Goal: Task Accomplishment & Management: Complete application form

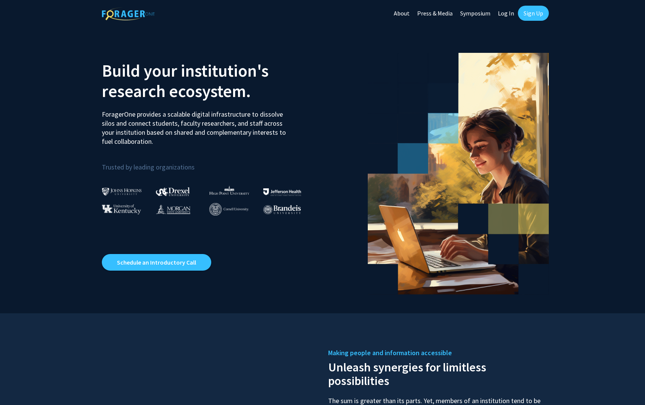
click at [534, 11] on link "Sign Up" at bounding box center [533, 13] width 31 height 15
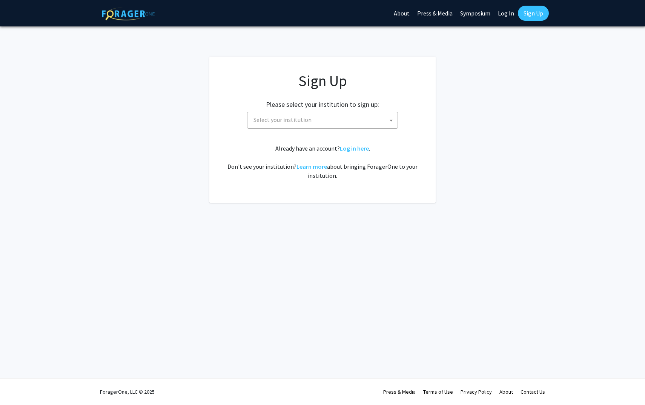
click at [318, 116] on span "Select your institution" at bounding box center [323, 119] width 147 height 15
type input "mis"
select select "33"
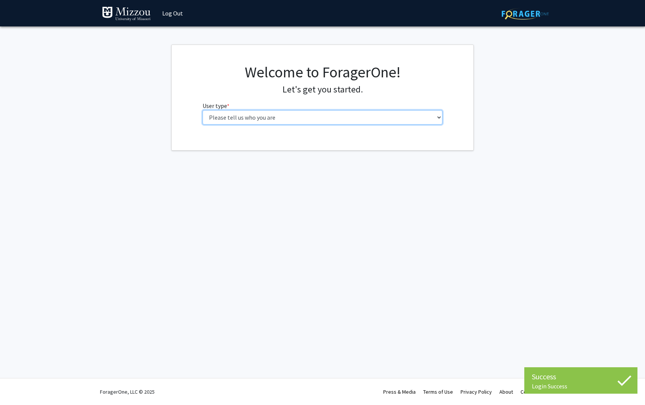
select select "1: undergrad"
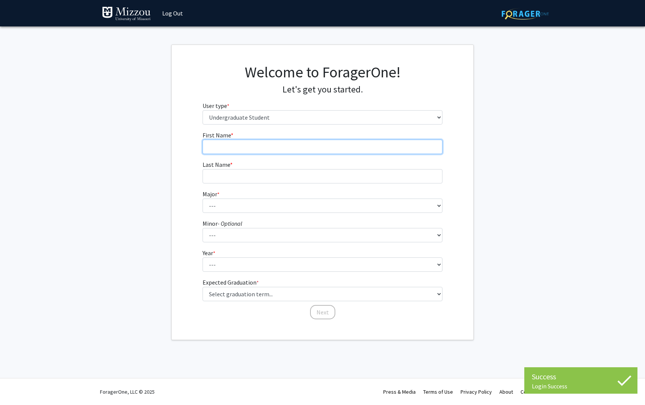
click at [304, 146] on input "First Name * required" at bounding box center [322, 147] width 240 height 14
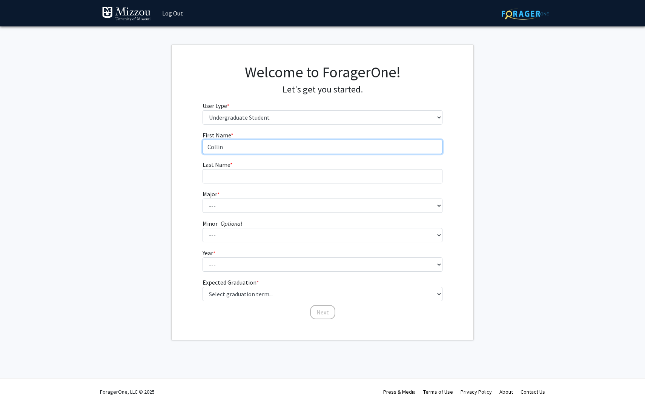
type input "Collin"
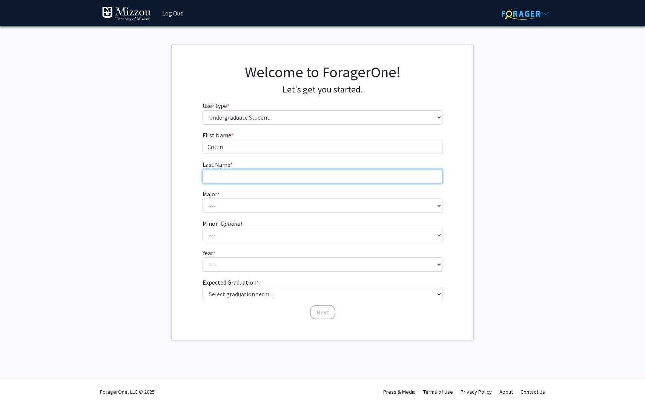
click at [267, 176] on input "Last Name * required" at bounding box center [322, 176] width 240 height 14
type input "Durer"
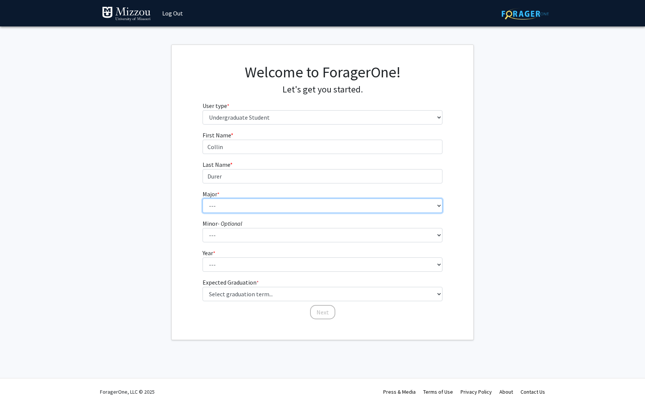
select select "14: 2503"
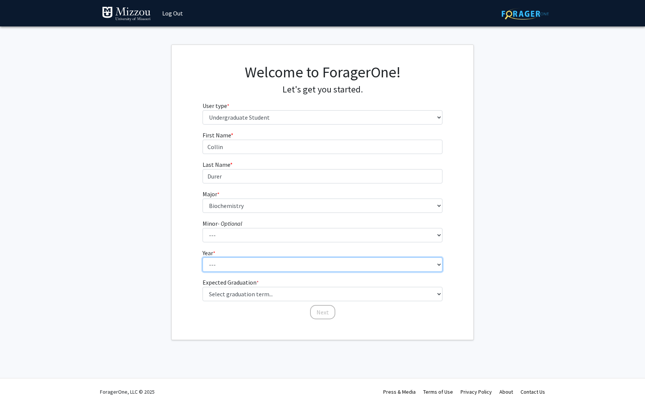
select select "3: junior"
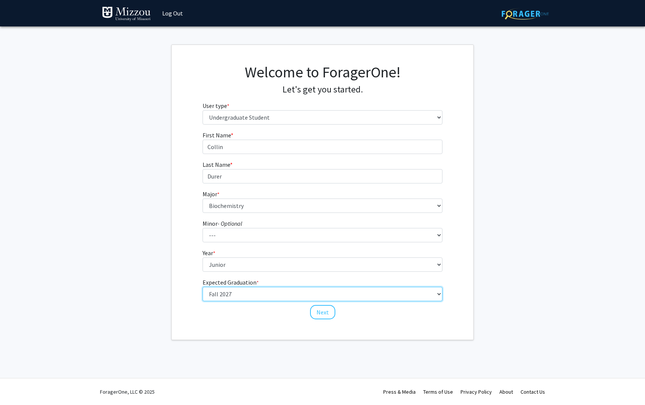
select select "9: spring_2027"
click at [328, 312] on button "Next" at bounding box center [322, 312] width 25 height 14
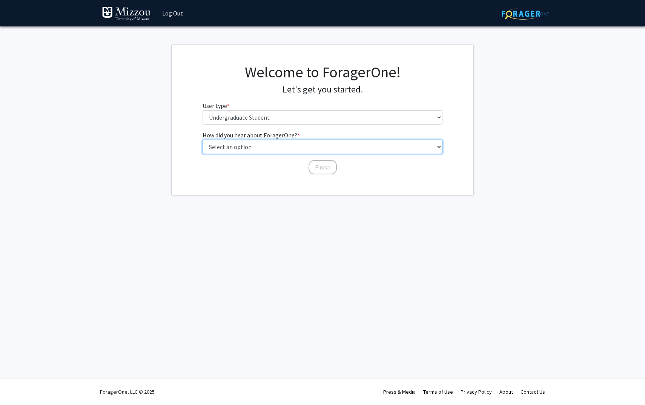
select select "2: faculty_recommendation"
click at [319, 168] on button "Finish" at bounding box center [322, 167] width 28 height 14
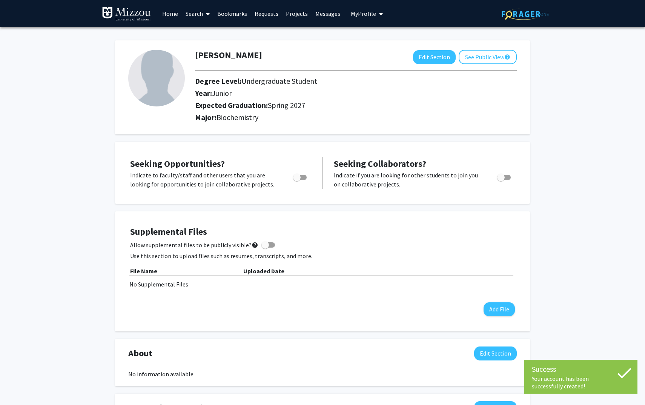
click at [300, 175] on span "Toggle" at bounding box center [297, 177] width 8 height 8
click at [297, 180] on input "Are you actively seeking opportunities?" at bounding box center [296, 180] width 0 height 0
checkbox input "true"
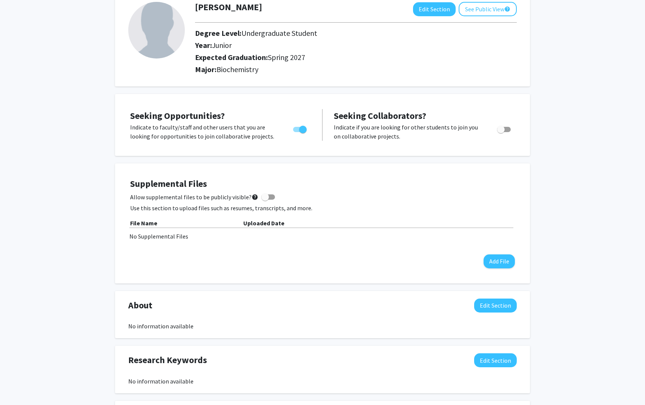
scroll to position [49, 0]
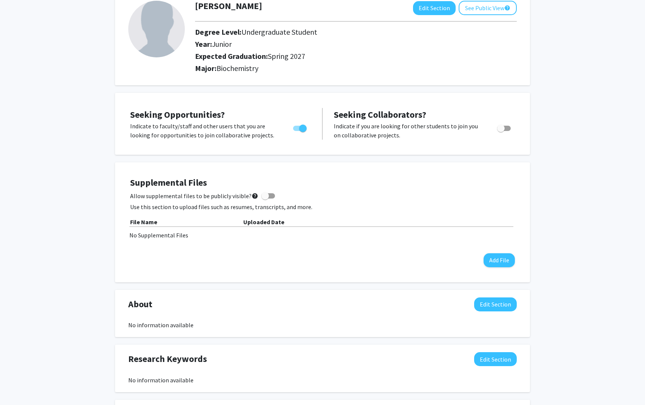
click at [265, 196] on span at bounding box center [265, 196] width 8 height 8
click at [265, 198] on input "Allow supplemental files to be publicly visible? help" at bounding box center [265, 198] width 0 height 0
checkbox input "true"
click at [503, 261] on button "Add File" at bounding box center [498, 260] width 31 height 14
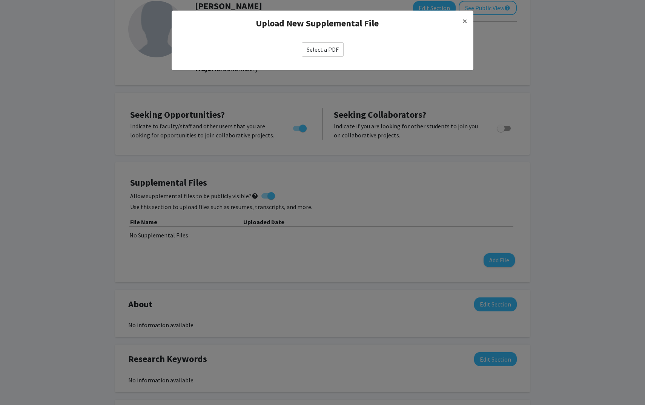
click at [325, 50] on label "Select a PDF" at bounding box center [323, 49] width 42 height 14
click at [0, 0] on input "Select a PDF" at bounding box center [0, 0] width 0 height 0
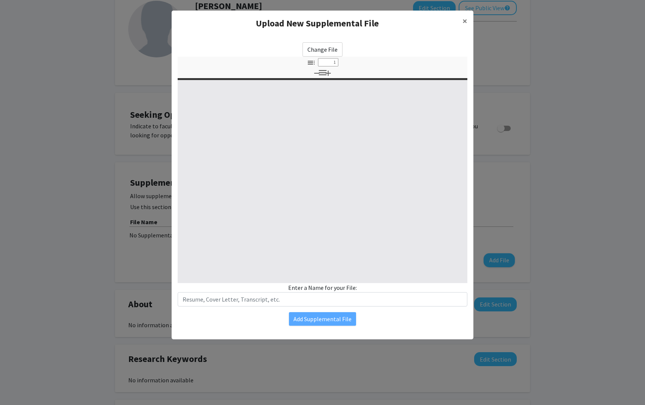
select select "custom"
type input "0"
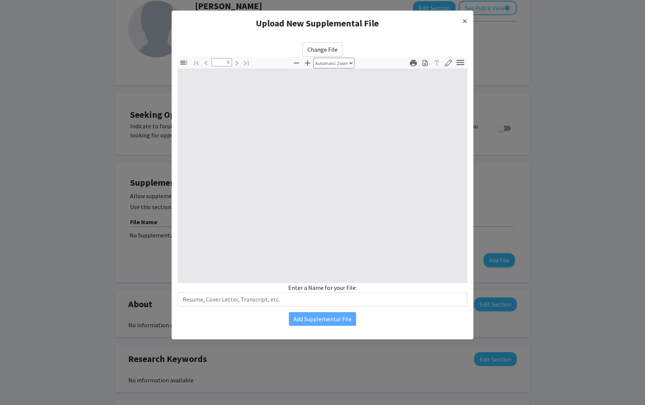
select select "custom"
type input "1"
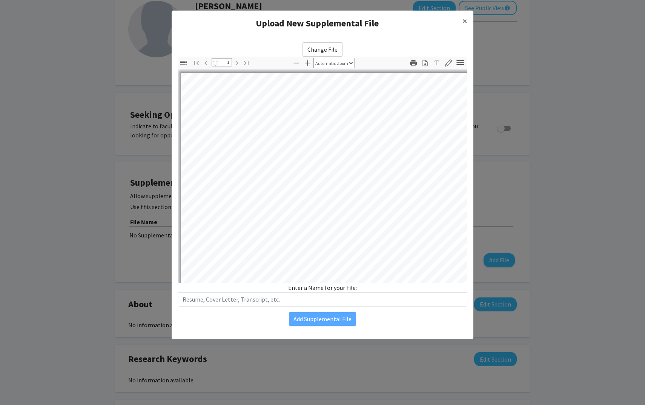
select select "auto"
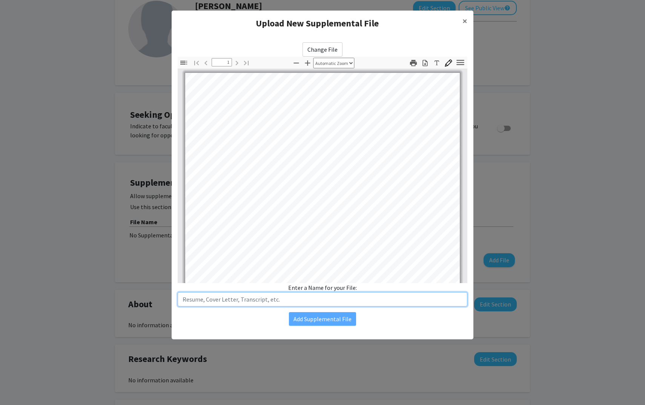
click at [259, 302] on input "text" at bounding box center [323, 299] width 290 height 14
type input "Resume"
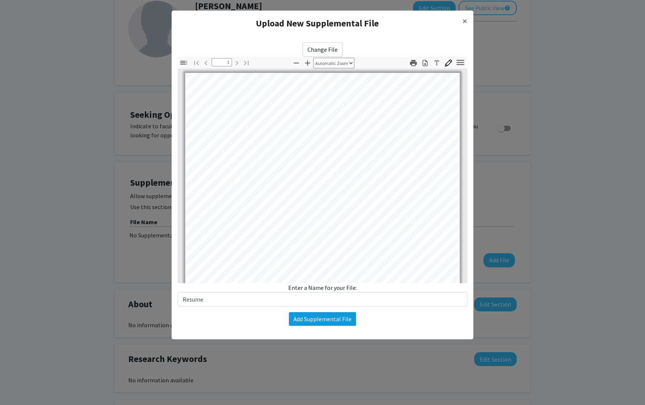
click at [316, 319] on button "Add Supplemental File" at bounding box center [322, 319] width 67 height 14
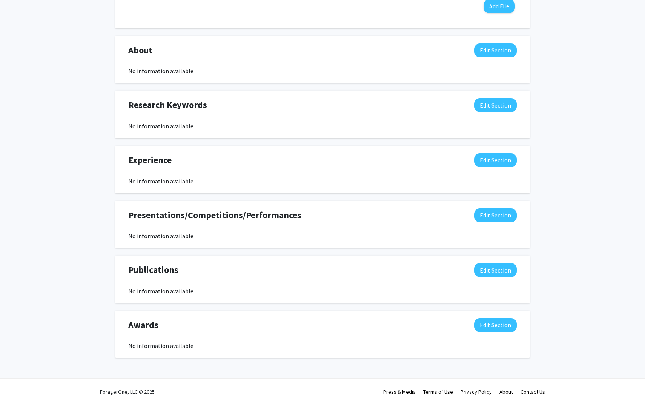
scroll to position [316, 0]
click at [507, 161] on button "Edit Section" at bounding box center [495, 160] width 43 height 14
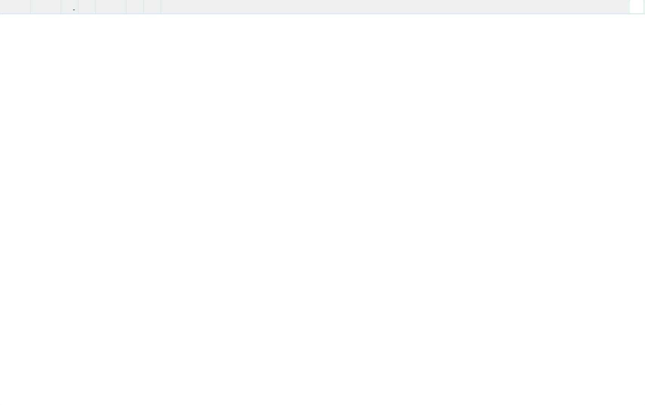
click at [504, 193] on div "Insert link Remove link" at bounding box center [322, 202] width 645 height 405
click at [641, 7] on div "[PERSON_NAME] Edit Section See Public View help Degree Level: Undergraduate Stu…" at bounding box center [322, 57] width 645 height 693
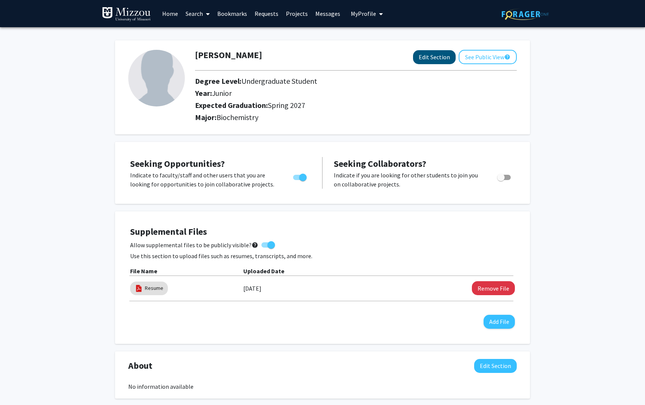
scroll to position [0, 0]
click at [163, 13] on link "Home" at bounding box center [169, 13] width 23 height 26
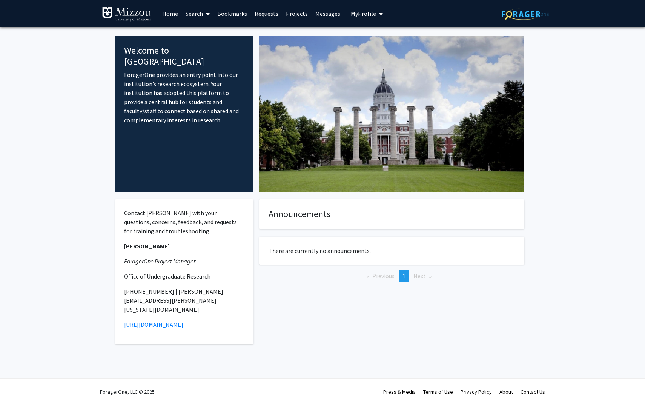
click at [428, 275] on li "Next page" at bounding box center [423, 275] width 26 height 11
click at [291, 14] on link "Projects" at bounding box center [296, 13] width 29 height 26
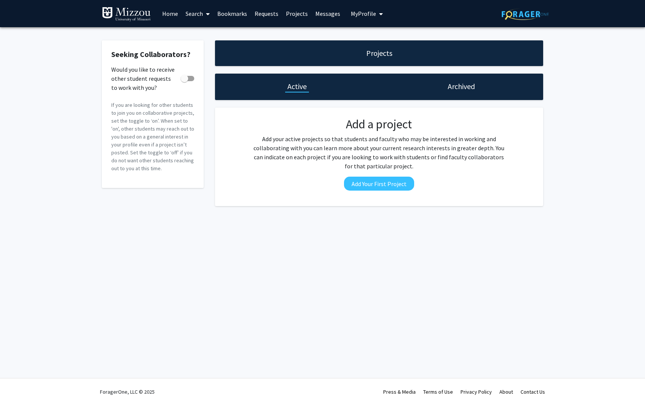
click at [259, 12] on link "Requests" at bounding box center [266, 13] width 31 height 26
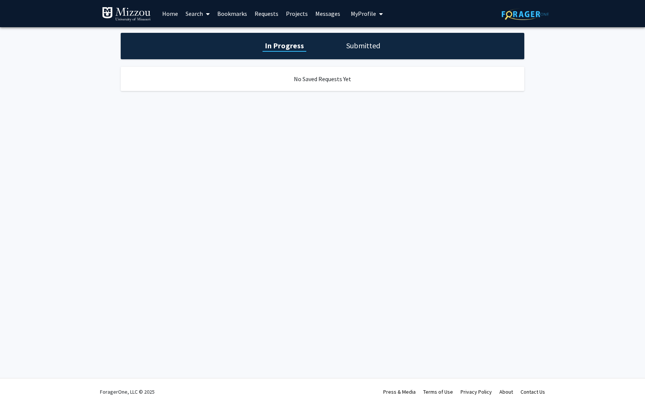
click at [224, 11] on link "Bookmarks" at bounding box center [231, 13] width 37 height 26
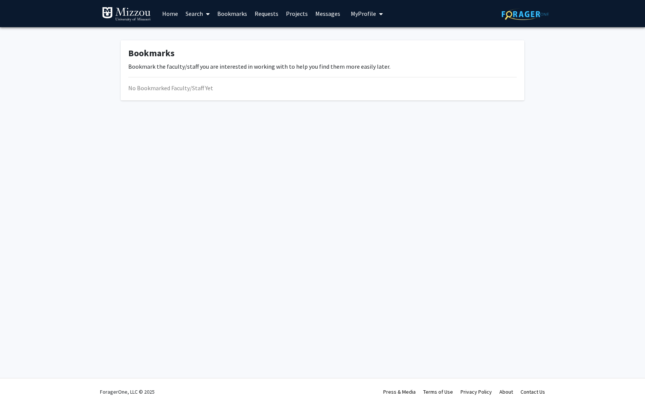
click at [189, 15] on link "Search" at bounding box center [198, 13] width 32 height 26
click at [203, 38] on span "Faculty/Staff" at bounding box center [209, 34] width 55 height 15
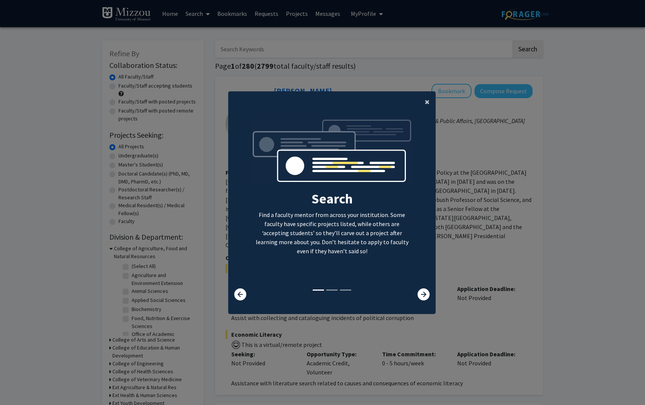
click at [432, 97] on button "×" at bounding box center [427, 101] width 17 height 21
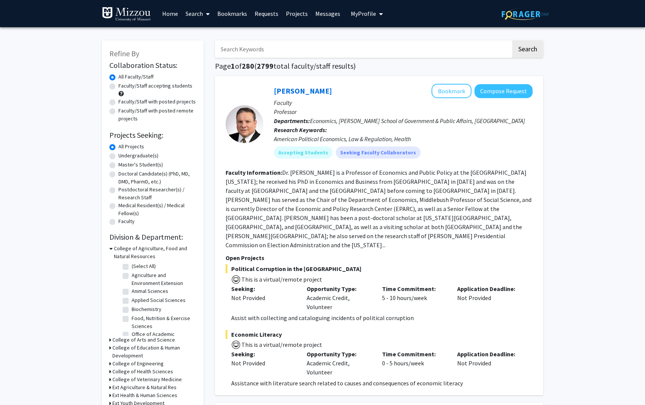
click at [200, 12] on link "Search" at bounding box center [198, 13] width 32 height 26
click at [221, 64] on span "Funding, Programs, & External Opportunities" at bounding box center [252, 64] width 140 height 15
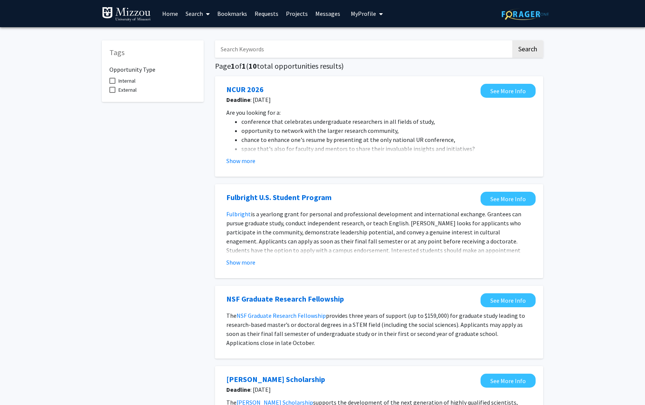
click at [165, 13] on link "Home" at bounding box center [169, 13] width 23 height 26
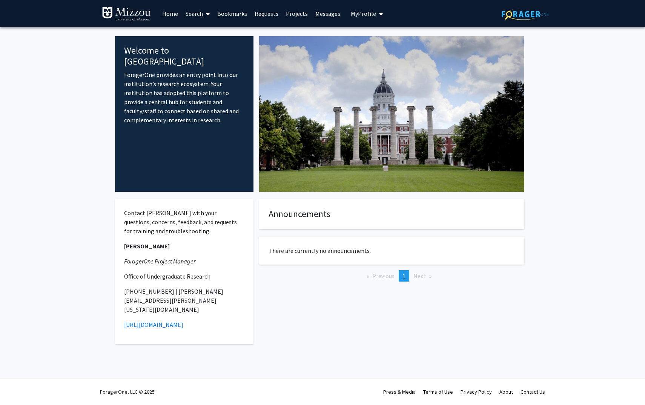
click at [197, 12] on link "Search" at bounding box center [198, 13] width 32 height 26
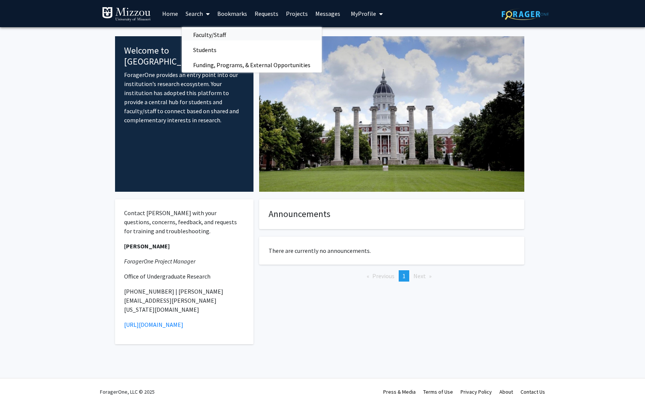
click at [207, 37] on span "Faculty/Staff" at bounding box center [209, 34] width 55 height 15
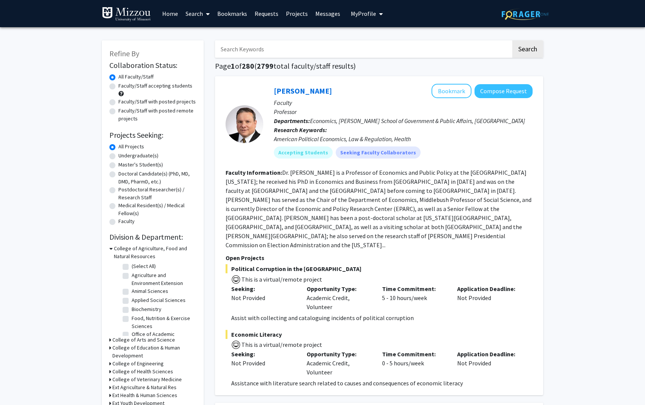
click at [265, 49] on input "Search Keywords" at bounding box center [363, 48] width 296 height 17
type input "[PERSON_NAME]"
click at [527, 50] on button "Search" at bounding box center [527, 48] width 31 height 17
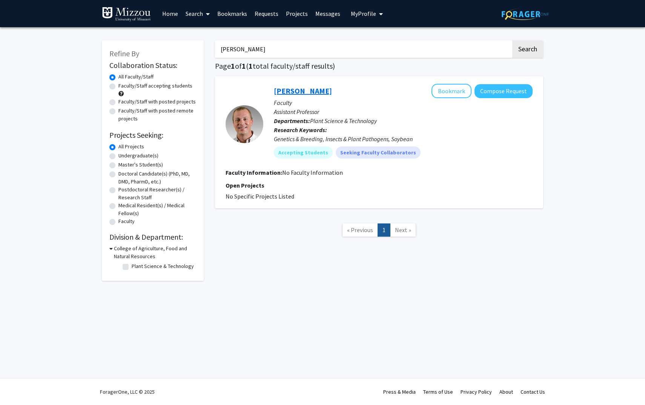
click at [288, 92] on link "[PERSON_NAME]" at bounding box center [303, 90] width 58 height 9
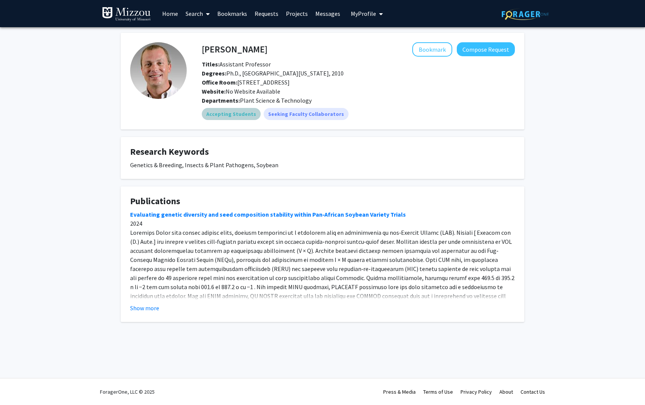
click at [243, 115] on mat-chip "Accepting Students" at bounding box center [231, 114] width 59 height 12
click at [143, 305] on button "Show more" at bounding box center [144, 307] width 29 height 9
